Goal: Information Seeking & Learning: Learn about a topic

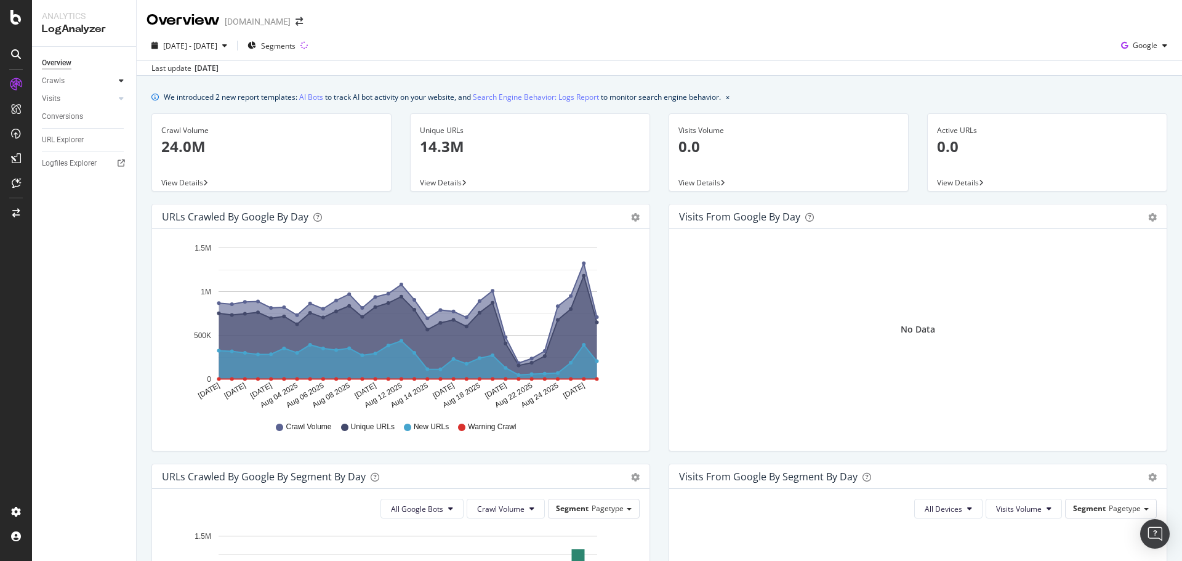
click at [122, 83] on icon at bounding box center [121, 80] width 5 height 7
click at [93, 101] on div "Daily Distribution" at bounding box center [75, 98] width 57 height 13
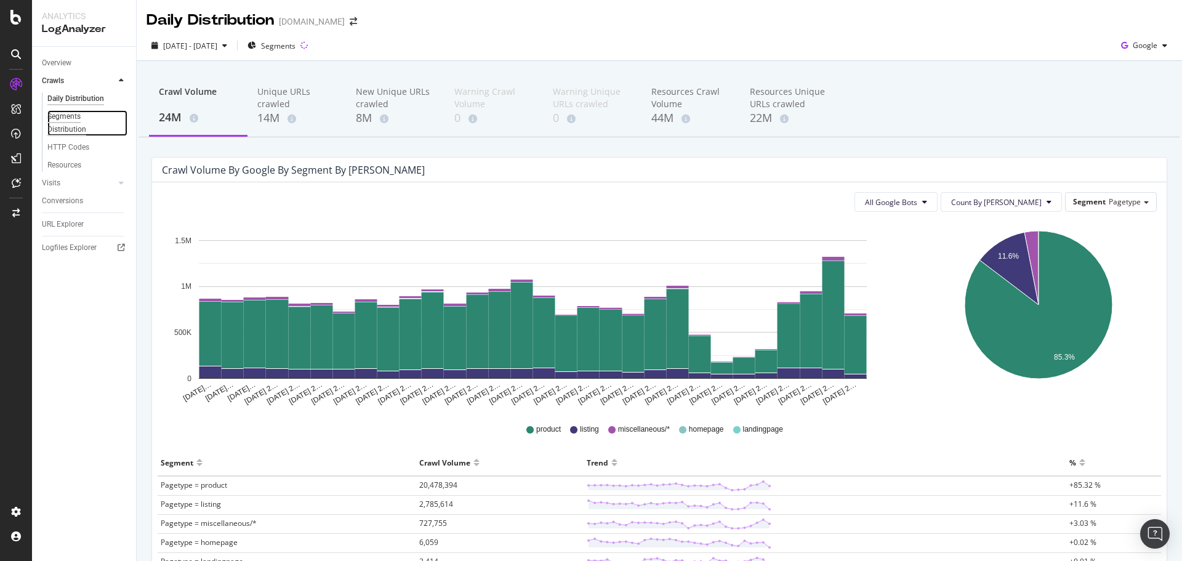
click at [75, 122] on div "Segments Distribution" at bounding box center [81, 123] width 68 height 26
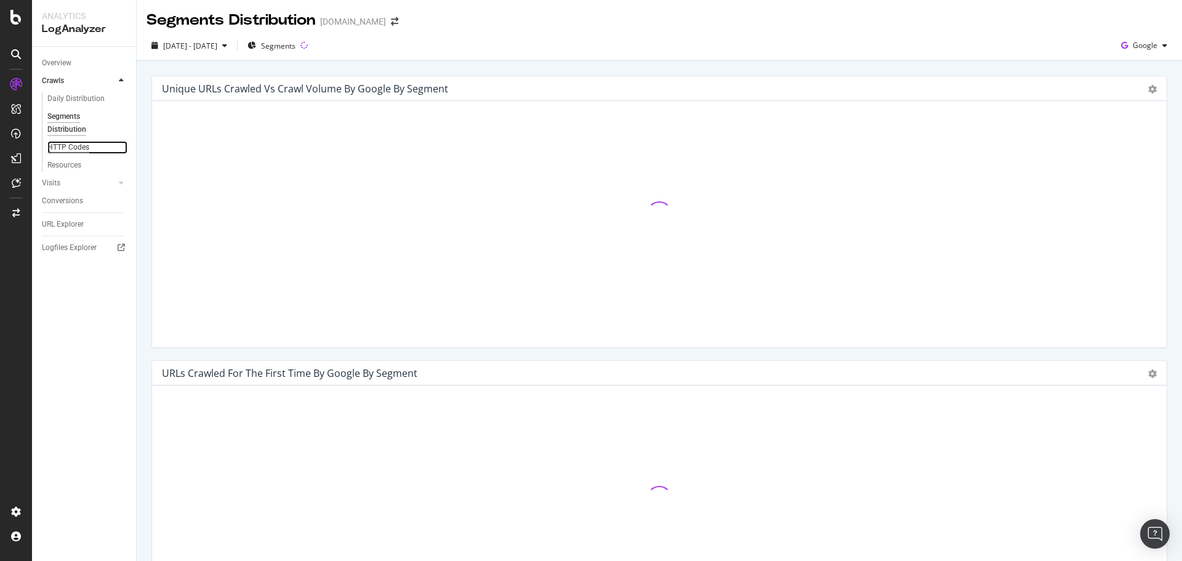
click at [73, 145] on div "HTTP Codes" at bounding box center [68, 147] width 42 height 13
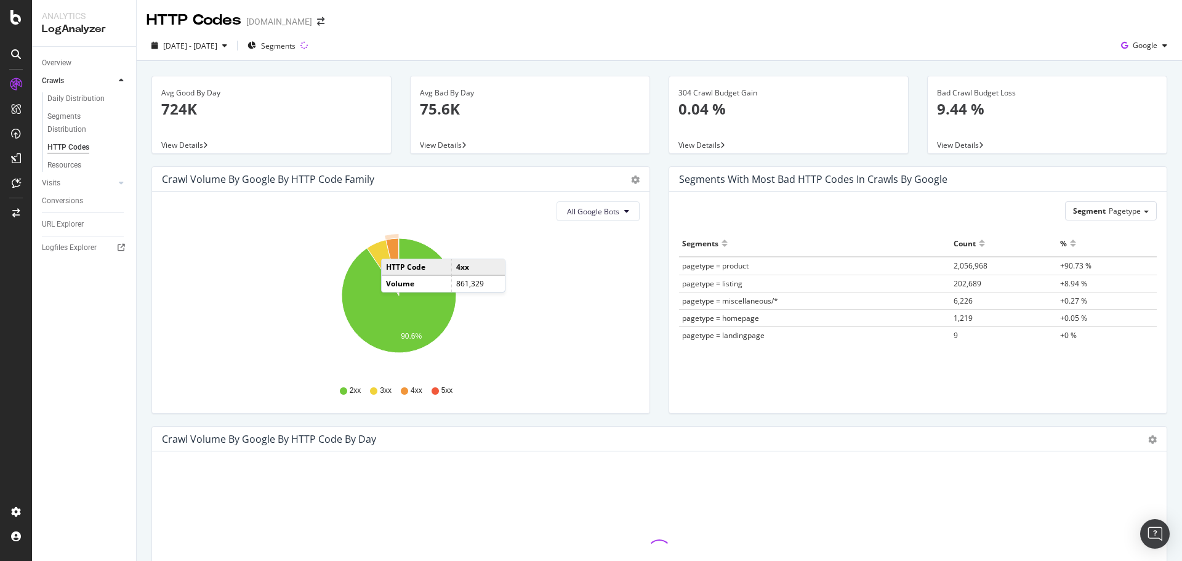
click at [394, 246] on icon "A chart." at bounding box center [392, 266] width 13 height 57
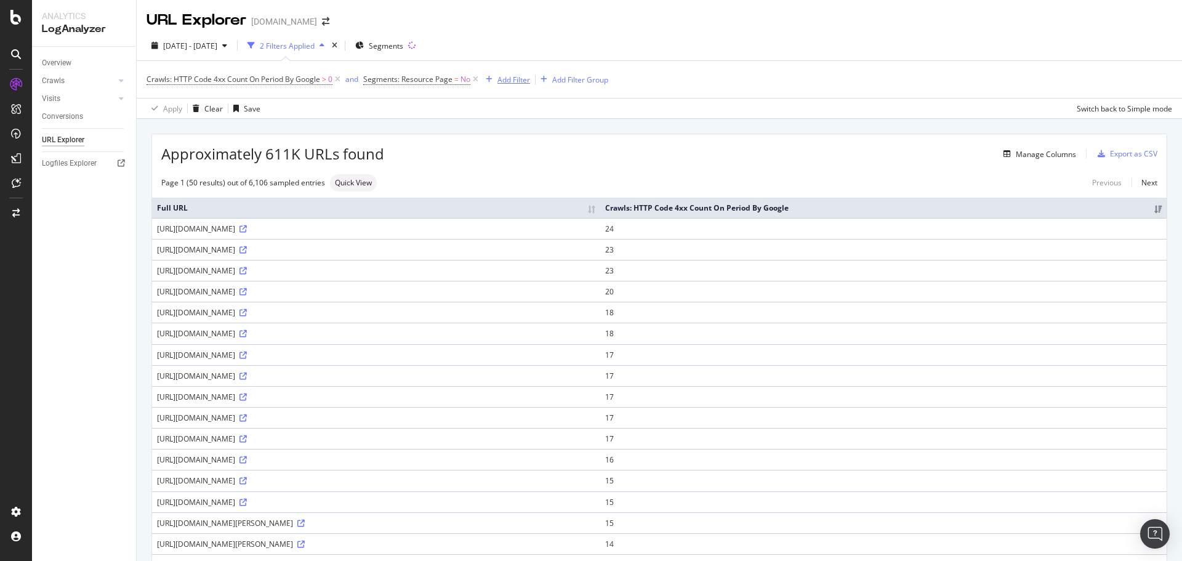
click at [522, 82] on div "Add Filter" at bounding box center [514, 80] width 33 height 10
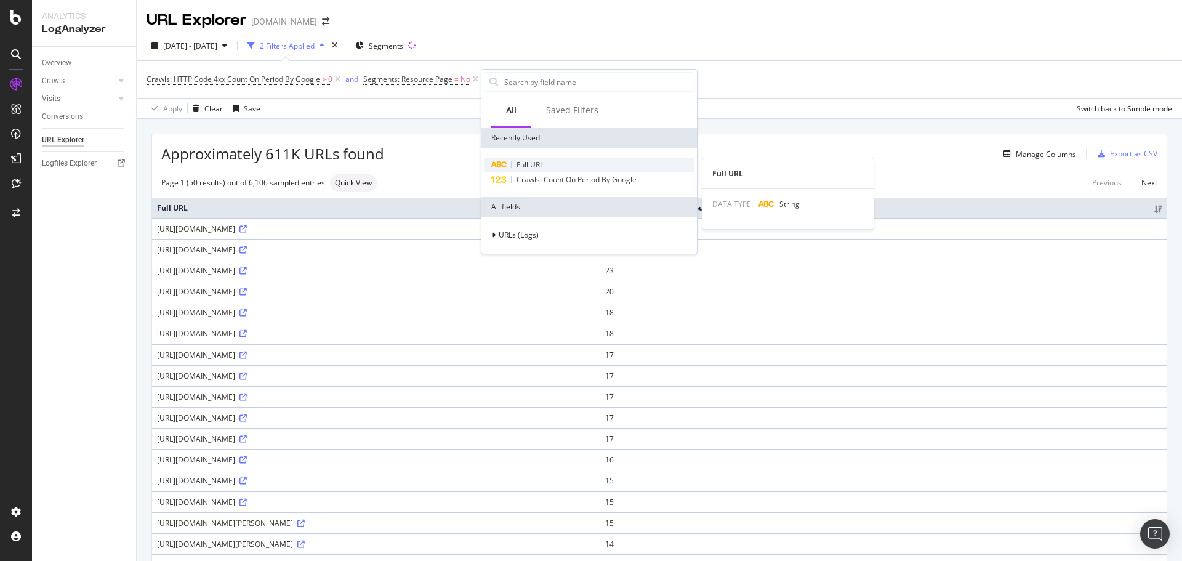
click at [532, 161] on span "Full URL" at bounding box center [530, 165] width 27 height 10
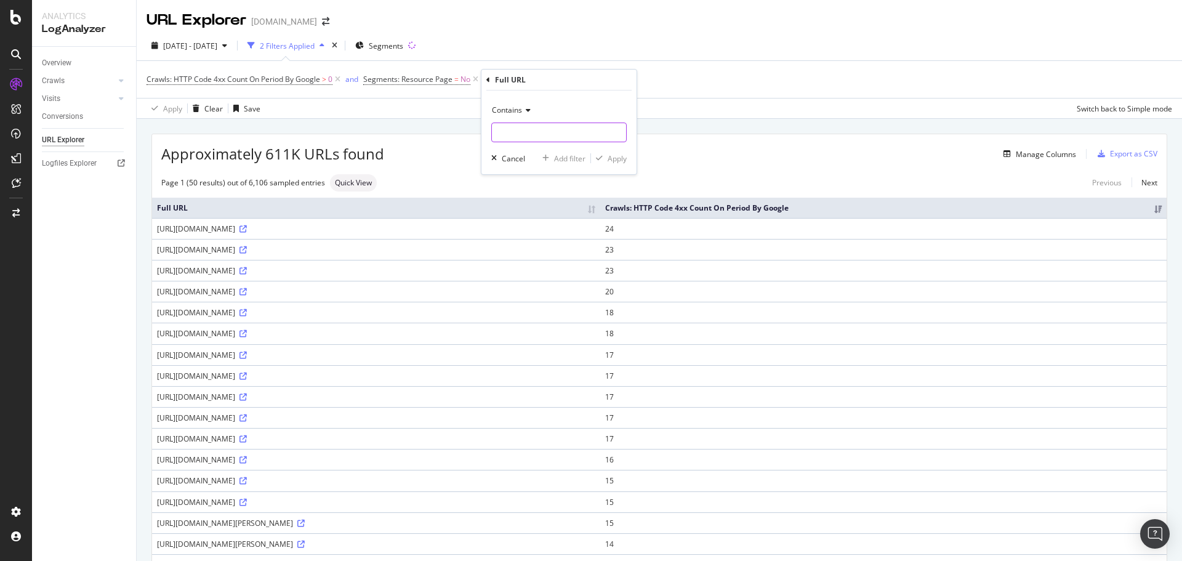
click at [526, 127] on input "text" at bounding box center [559, 133] width 134 height 20
type input "api"
click at [624, 156] on div "Apply" at bounding box center [617, 158] width 19 height 10
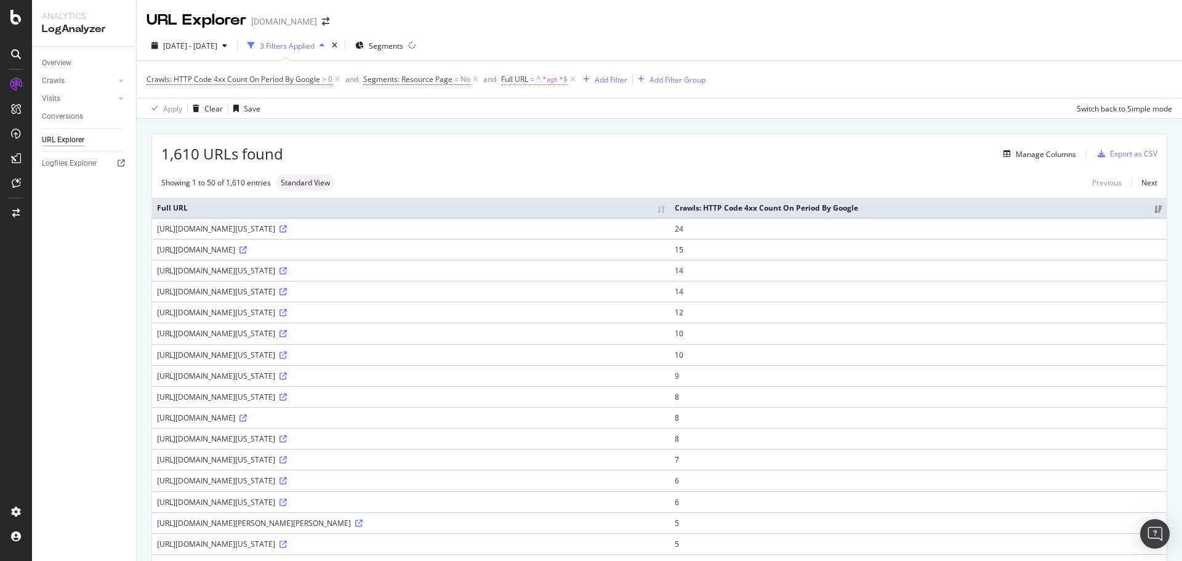
click at [561, 81] on span "^.*api.*$" at bounding box center [551, 79] width 31 height 17
type input "/"
type input "proxy"
click at [639, 156] on div "Apply" at bounding box center [638, 156] width 19 height 10
